Goal: Task Accomplishment & Management: Manage account settings

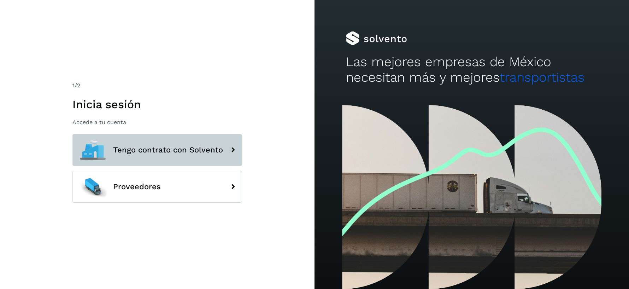
click at [186, 141] on button "Tengo contrato con Solvento" at bounding box center [157, 150] width 170 height 32
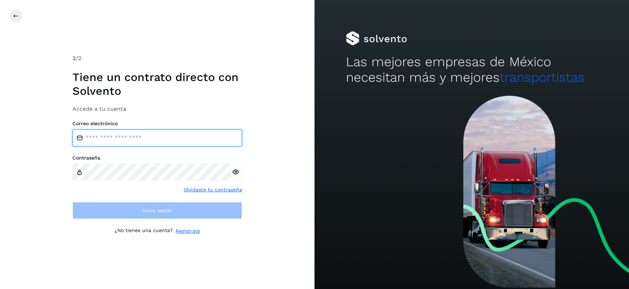
click at [130, 139] on input "email" at bounding box center [157, 137] width 170 height 17
click at [178, 109] on div "2 /2 Tiene un contrato directo con [PERSON_NAME] Accede a tu cuenta Correo elec…" at bounding box center [157, 144] width 170 height 181
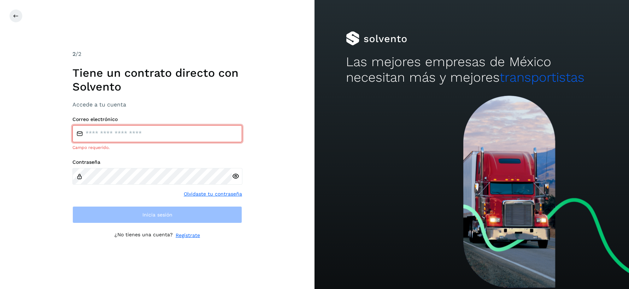
type input "**********"
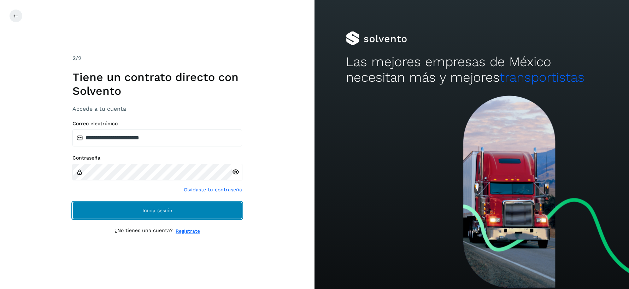
click at [149, 202] on button "Inicia sesión" at bounding box center [157, 210] width 170 height 17
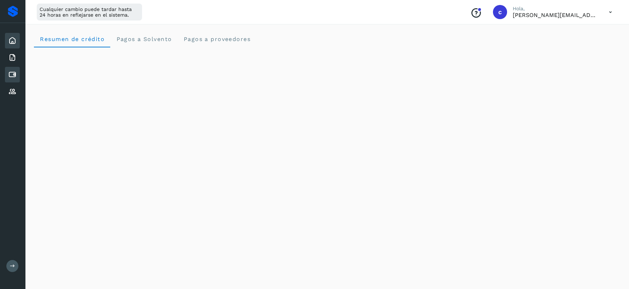
click at [15, 76] on icon at bounding box center [12, 74] width 8 height 8
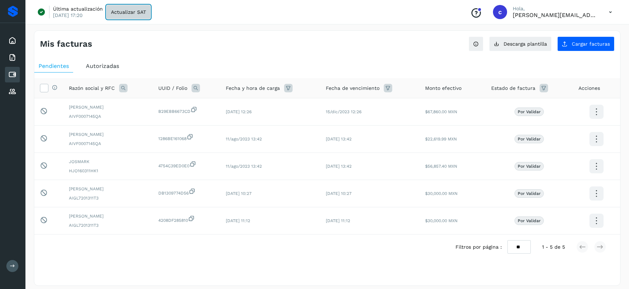
click at [133, 13] on span "Actualizar SAT" at bounding box center [128, 12] width 35 height 5
